Goal: Task Accomplishment & Management: Complete application form

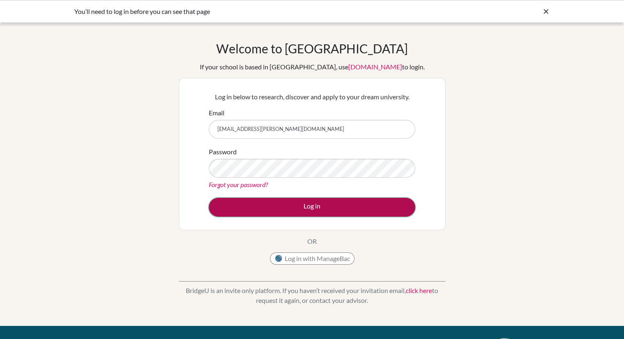
click at [320, 205] on button "Log in" at bounding box center [312, 207] width 206 height 19
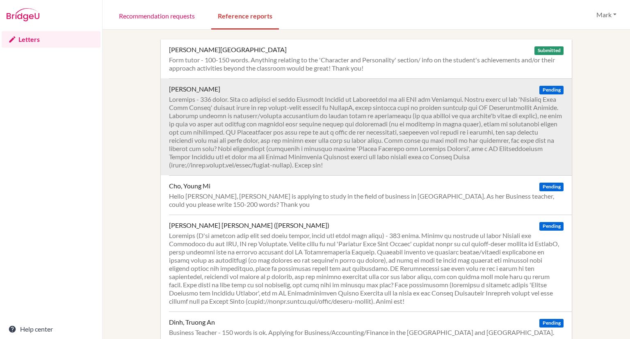
click at [310, 131] on div at bounding box center [366, 132] width 394 height 74
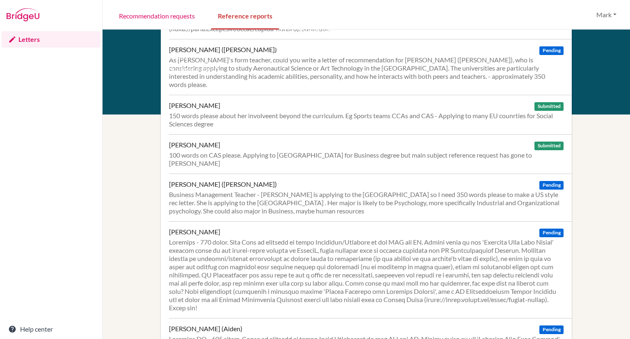
scroll to position [400, 0]
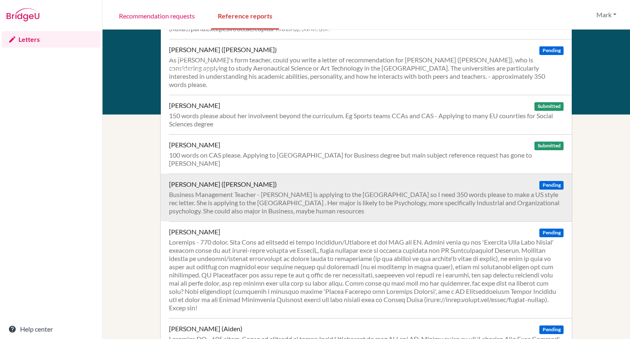
click at [467, 190] on div "Business Management Teacher - Alice is applying to the US so I need 350 words p…" at bounding box center [366, 202] width 394 height 25
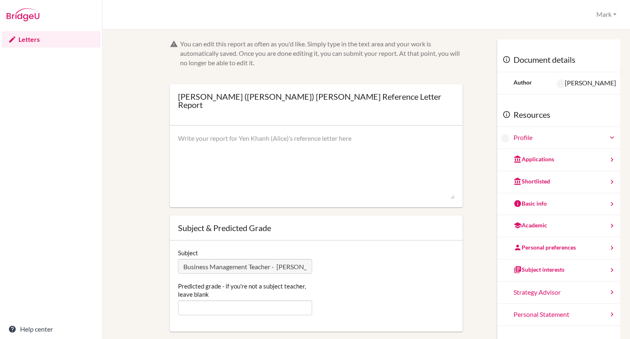
click at [257, 134] on textarea at bounding box center [316, 167] width 276 height 66
paste textarea "I have taught Alice since the start of the IB Business Management (HL) course i…"
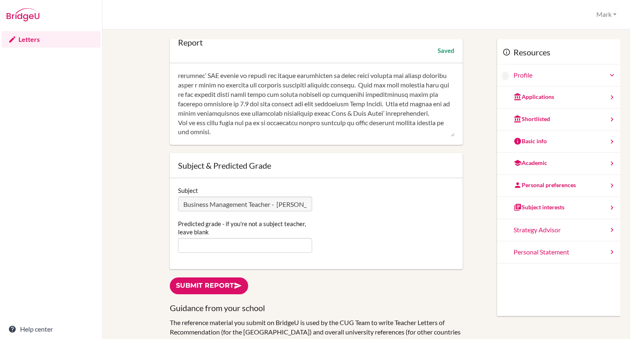
scroll to position [62, 0]
type textarea "I have taught Alice since the start of the IB Business Management (HL) course i…"
click at [215, 238] on input "Predicted grade - if you're not a subject teacher, leave blank" at bounding box center [245, 245] width 134 height 15
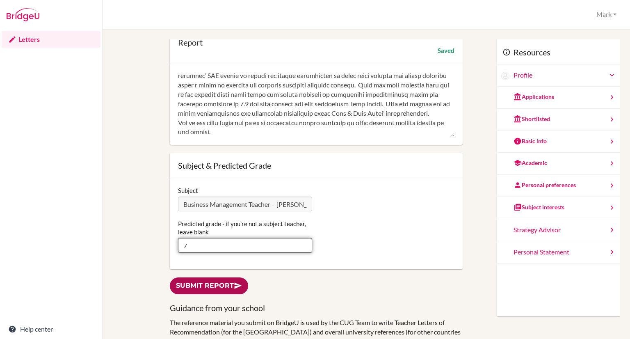
type input "7"
click at [219, 277] on link "Submit report" at bounding box center [209, 285] width 78 height 17
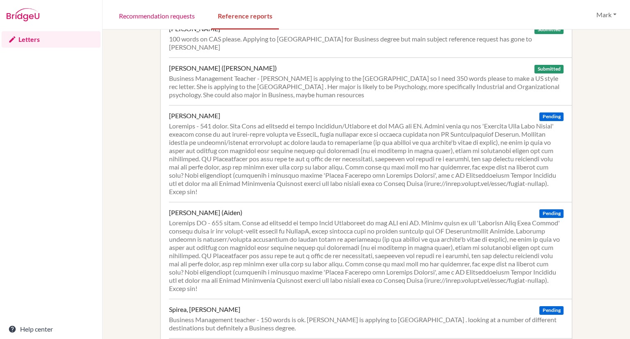
scroll to position [657, 0]
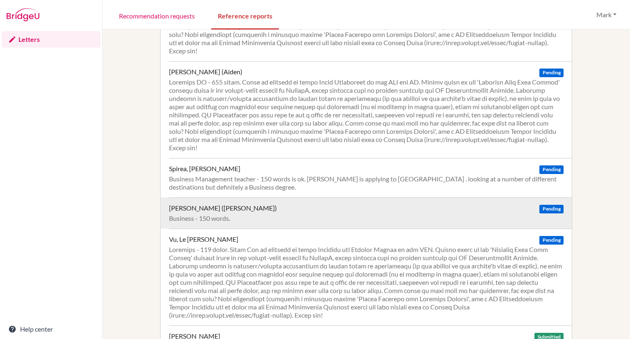
click at [269, 204] on div "Vu, Gia Hung (Brian) Pending" at bounding box center [366, 208] width 394 height 8
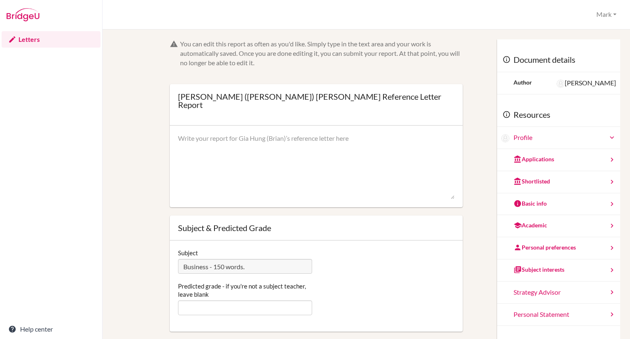
scroll to position [84, 0]
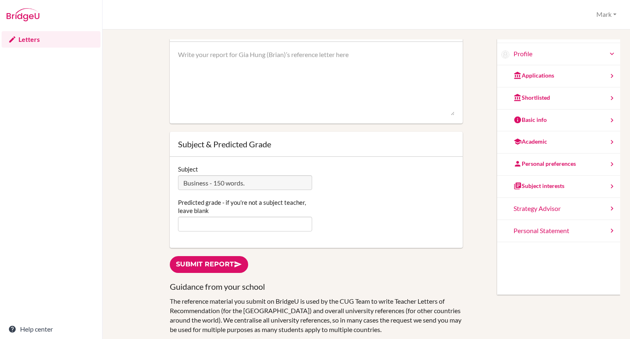
click at [211, 85] on textarea at bounding box center [316, 83] width 276 height 66
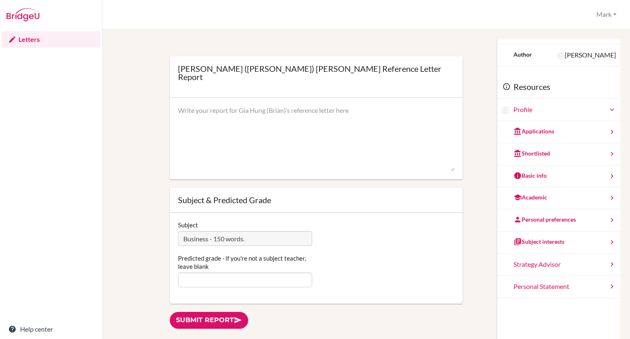
scroll to position [11, 0]
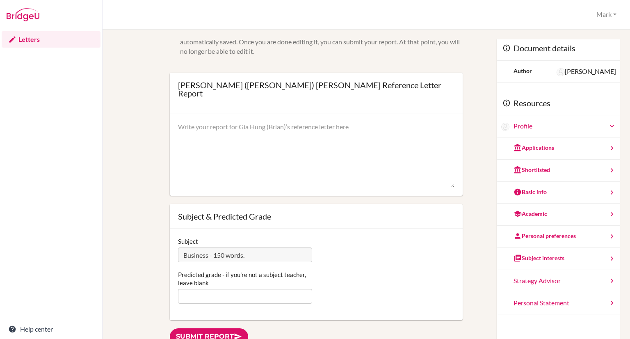
paste textarea "Brian is a very accomplished writer and is able to construct well written essay…"
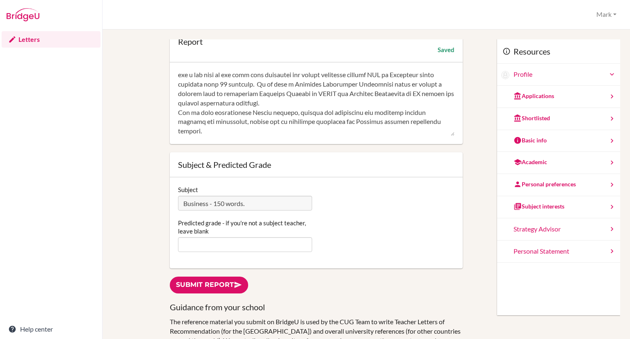
scroll to position [206, 0]
type textarea "Brian is a very accomplished writer and is able to construct well written essay…"
click at [200, 237] on input "Predicted grade - if you're not a subject teacher, leave blank" at bounding box center [245, 244] width 134 height 15
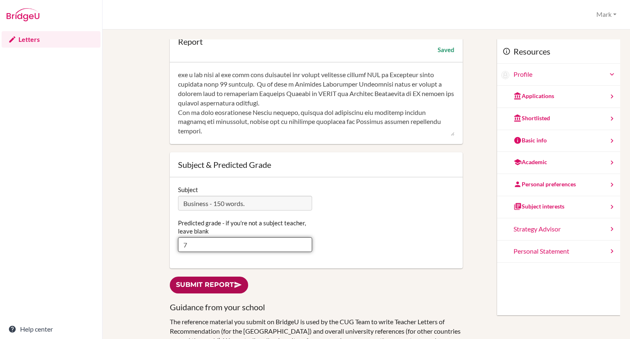
type input "7"
click at [204, 276] on link "Submit report" at bounding box center [209, 284] width 78 height 17
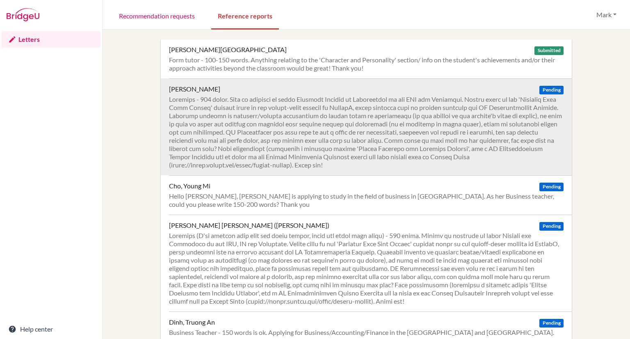
click at [378, 139] on div at bounding box center [366, 132] width 394 height 74
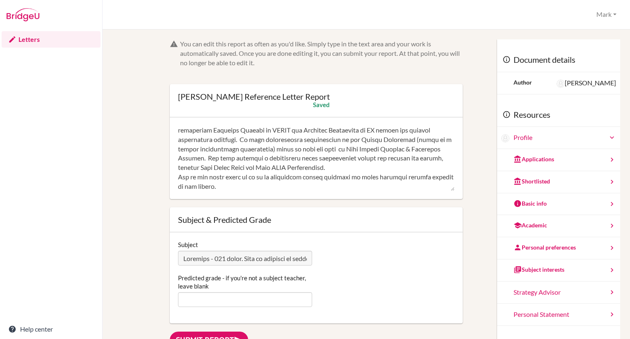
scroll to position [431, 0]
type textarea "L ipsu dolors Ametconse adipi eli seddoe temp in UTLAB et Dolorema Aliquae ad M…"
click at [212, 293] on input "Predicted grade - if you're not a subject teacher, leave blank" at bounding box center [245, 299] width 134 height 15
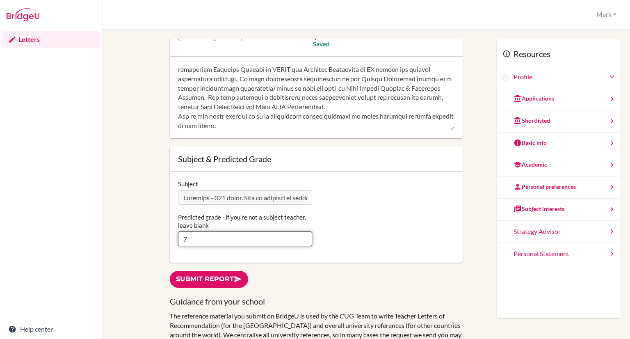
scroll to position [62, 0]
type input "7"
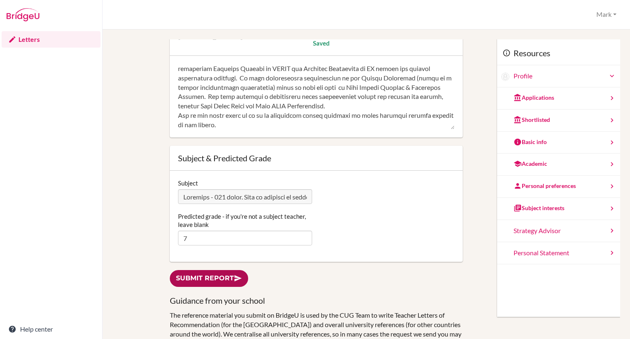
click at [212, 283] on link "Submit report" at bounding box center [209, 278] width 78 height 17
